Goal: Task Accomplishment & Management: Manage account settings

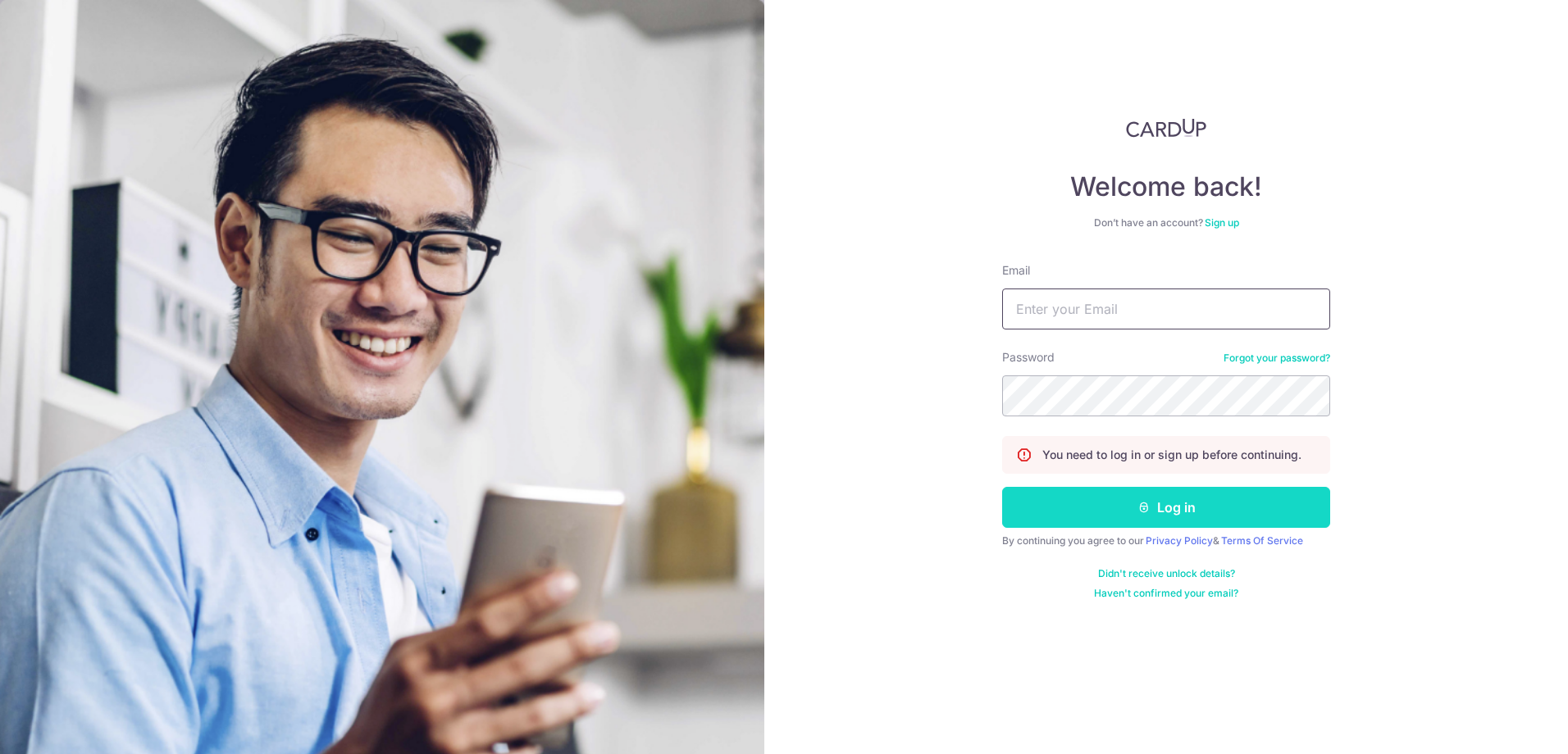
type input "[EMAIL_ADDRESS][DOMAIN_NAME]"
click at [1163, 506] on button "Log in" at bounding box center [1165, 507] width 328 height 41
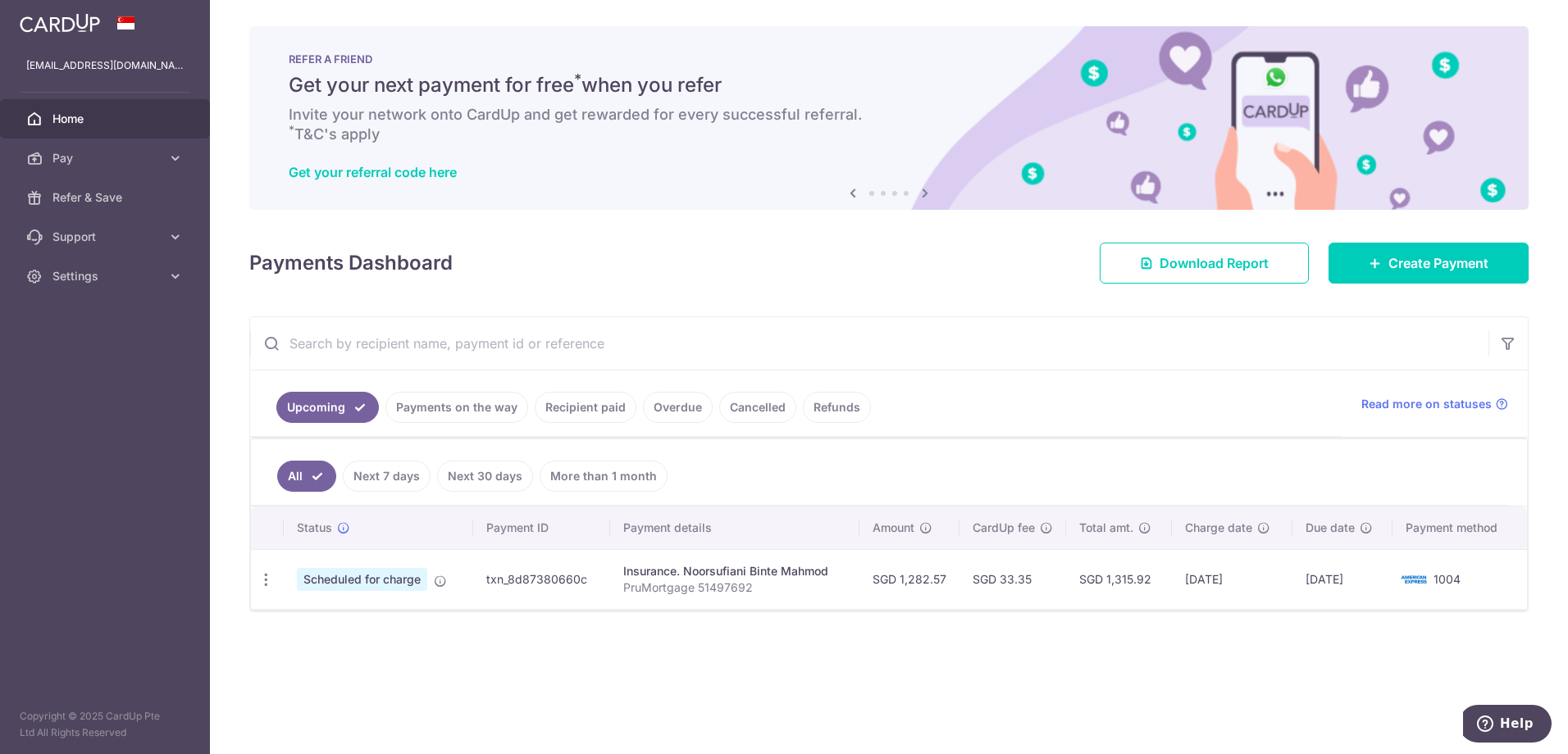
click at [606, 411] on link "Recipient paid" at bounding box center [586, 407] width 102 height 31
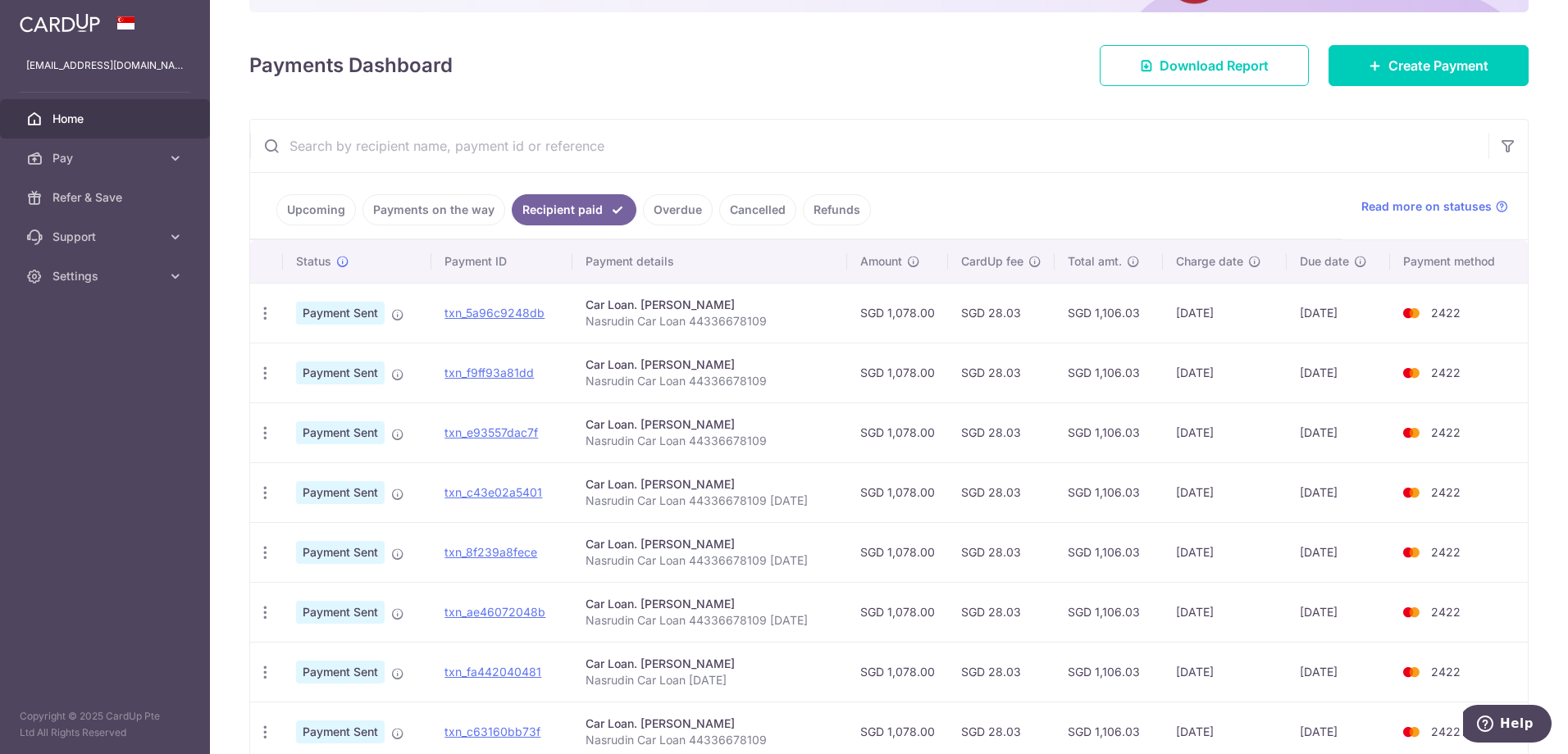
scroll to position [444, 0]
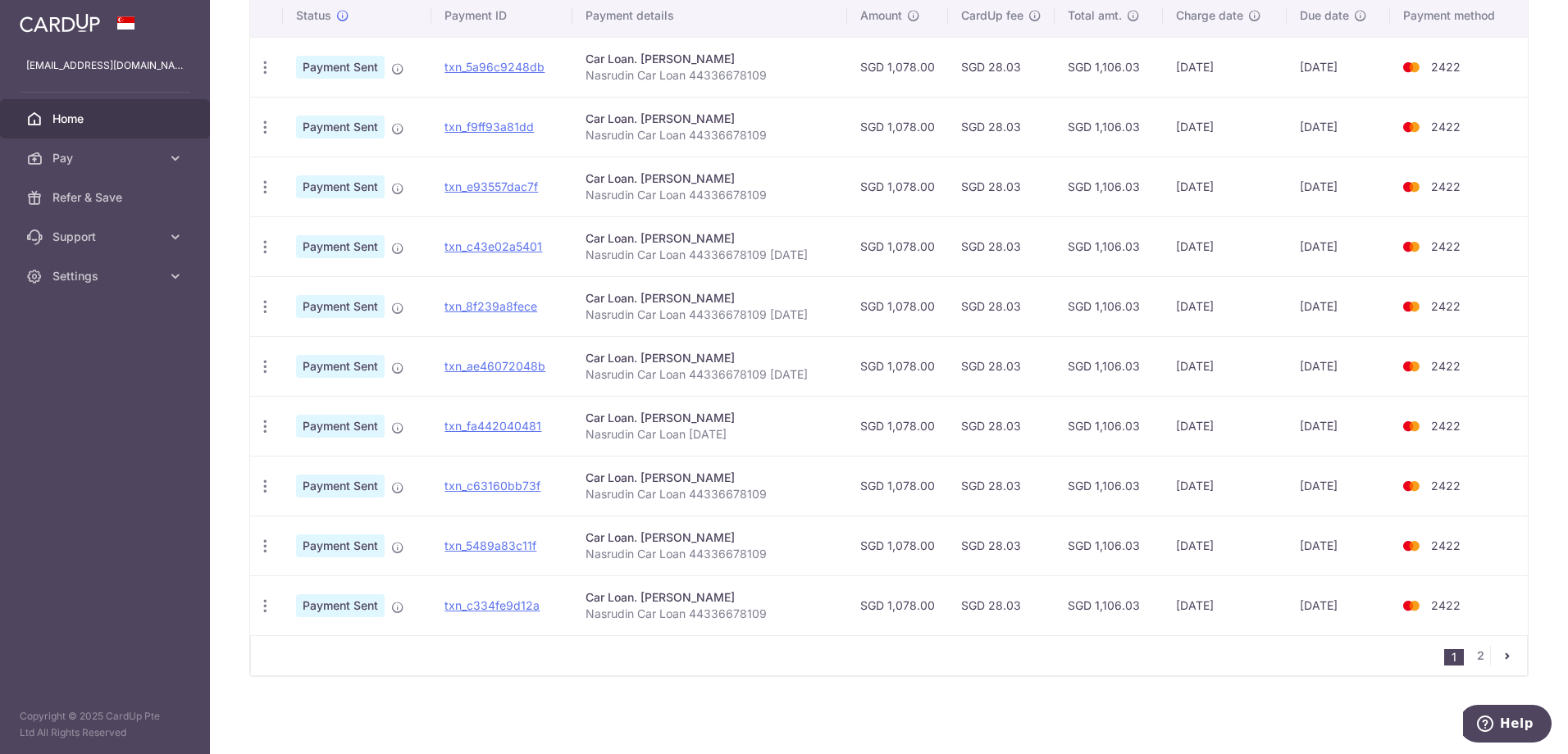
click at [1500, 655] on icon "pager" at bounding box center [1506, 655] width 13 height 13
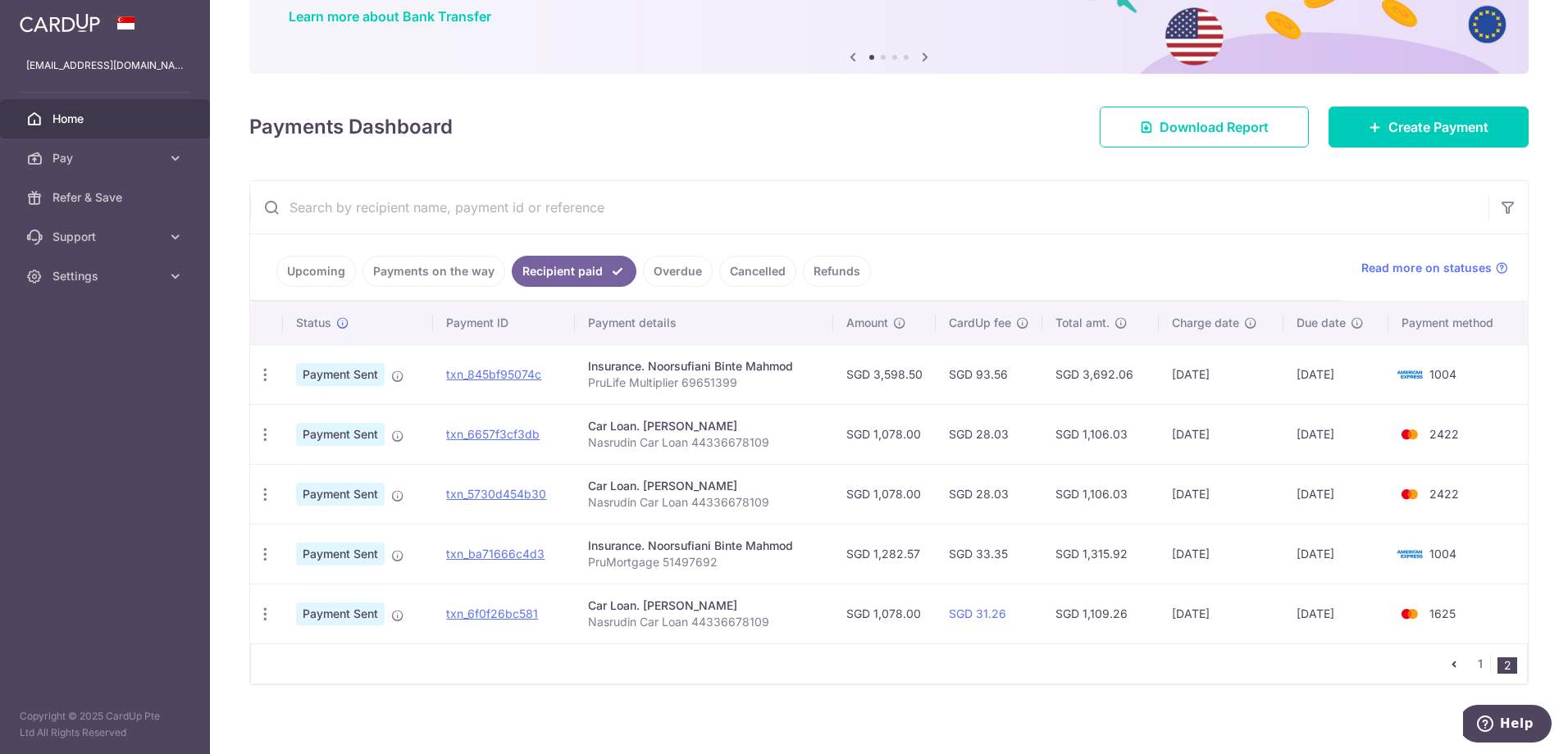
scroll to position [144, 0]
